Goal: Information Seeking & Learning: Learn about a topic

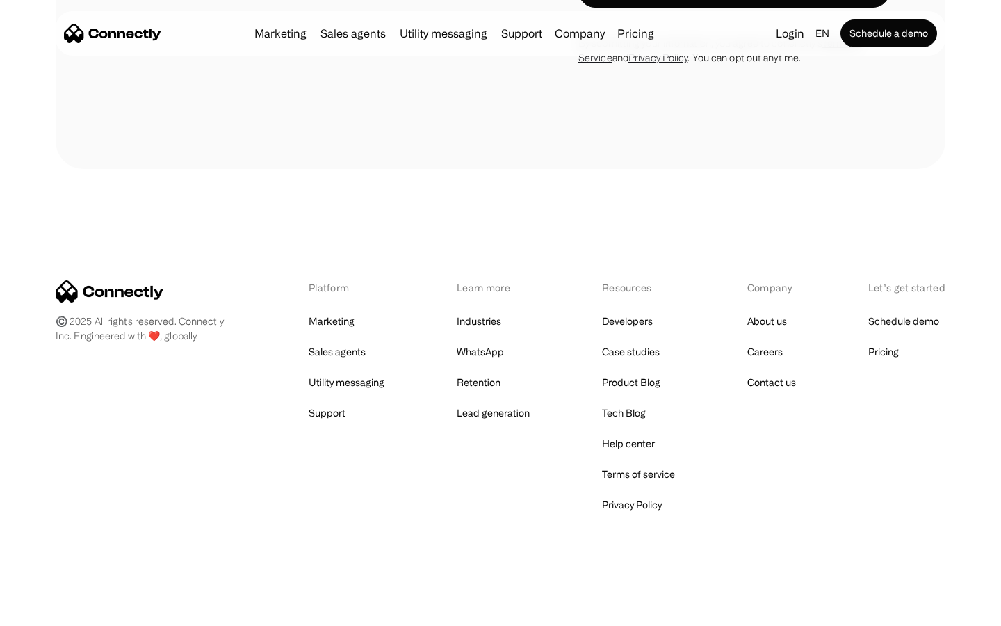
scroll to position [4517, 0]
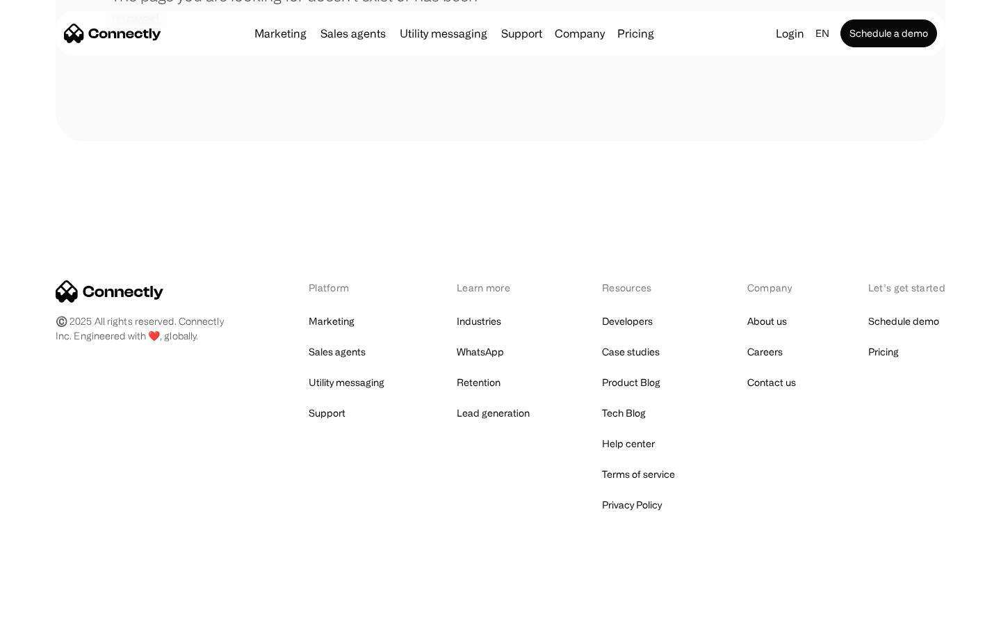
scroll to position [254, 0]
